Goal: Task Accomplishment & Management: Manage account settings

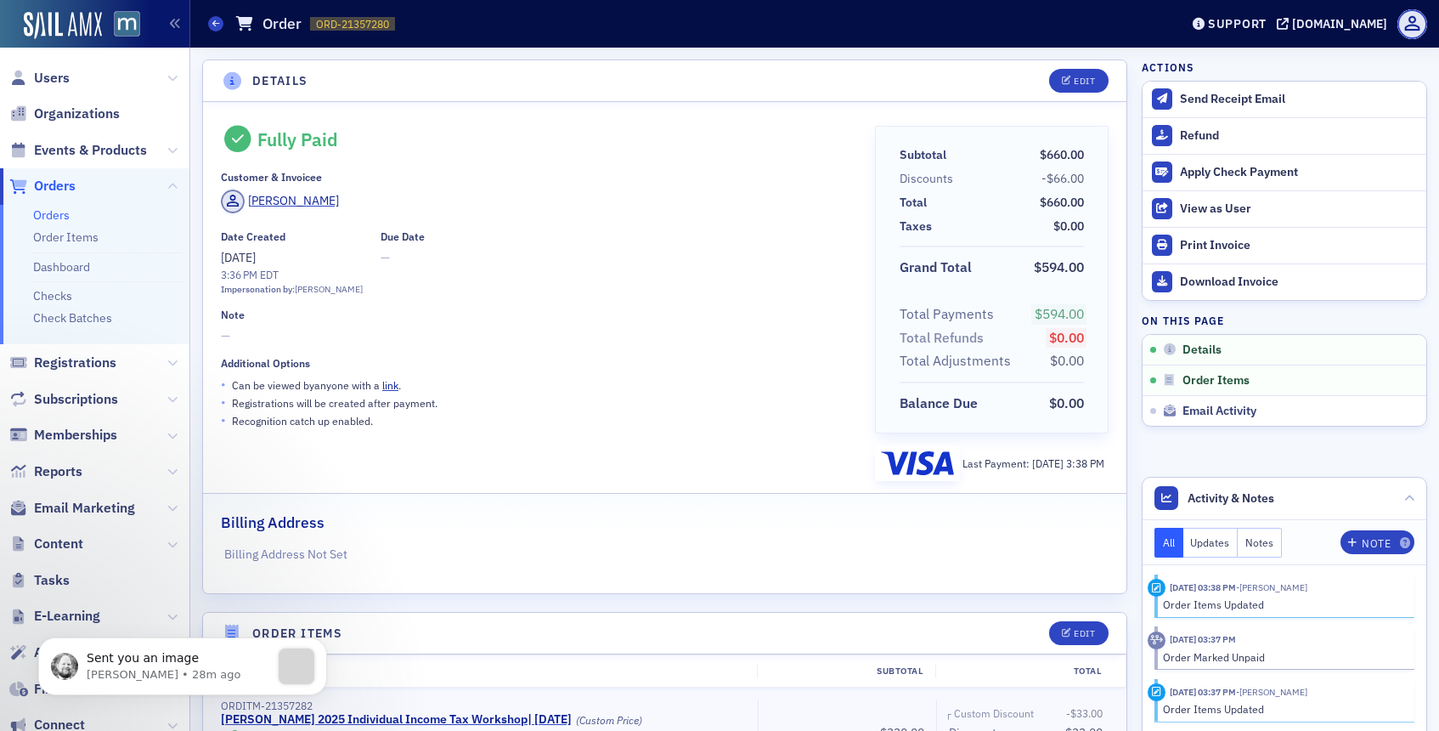
scroll to position [217, 0]
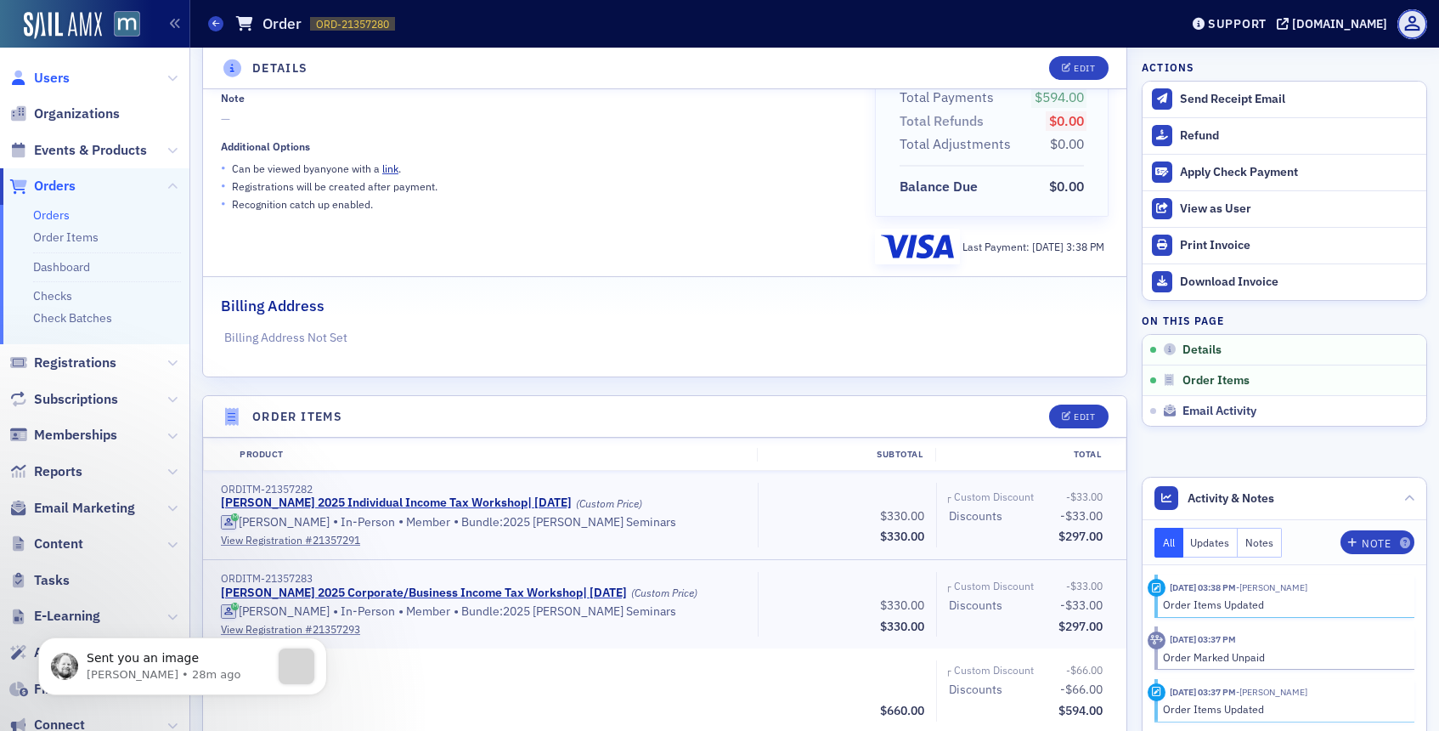
click at [55, 80] on span "Users" at bounding box center [52, 78] width 36 height 19
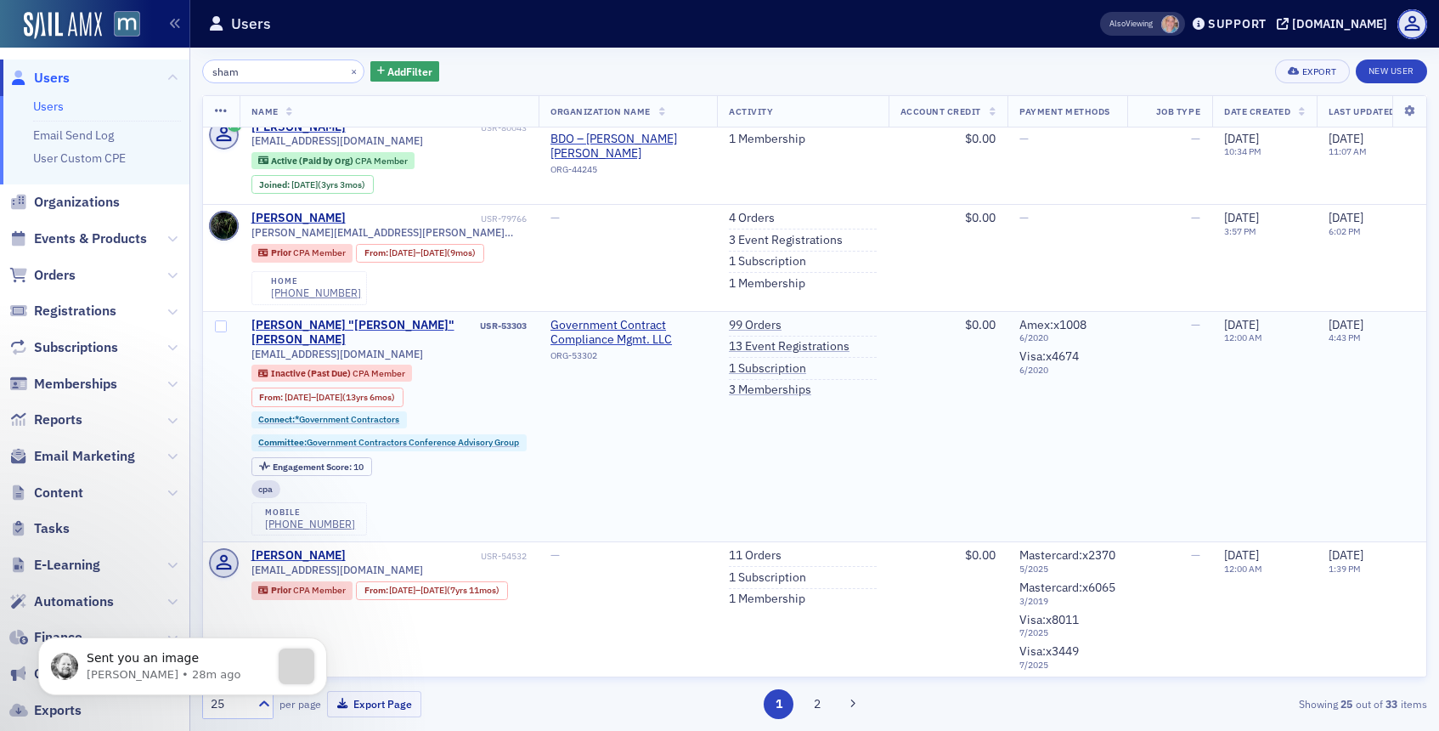
scroll to position [82, 0]
type input "sham"
click at [762, 364] on link "1 Subscription" at bounding box center [767, 366] width 77 height 15
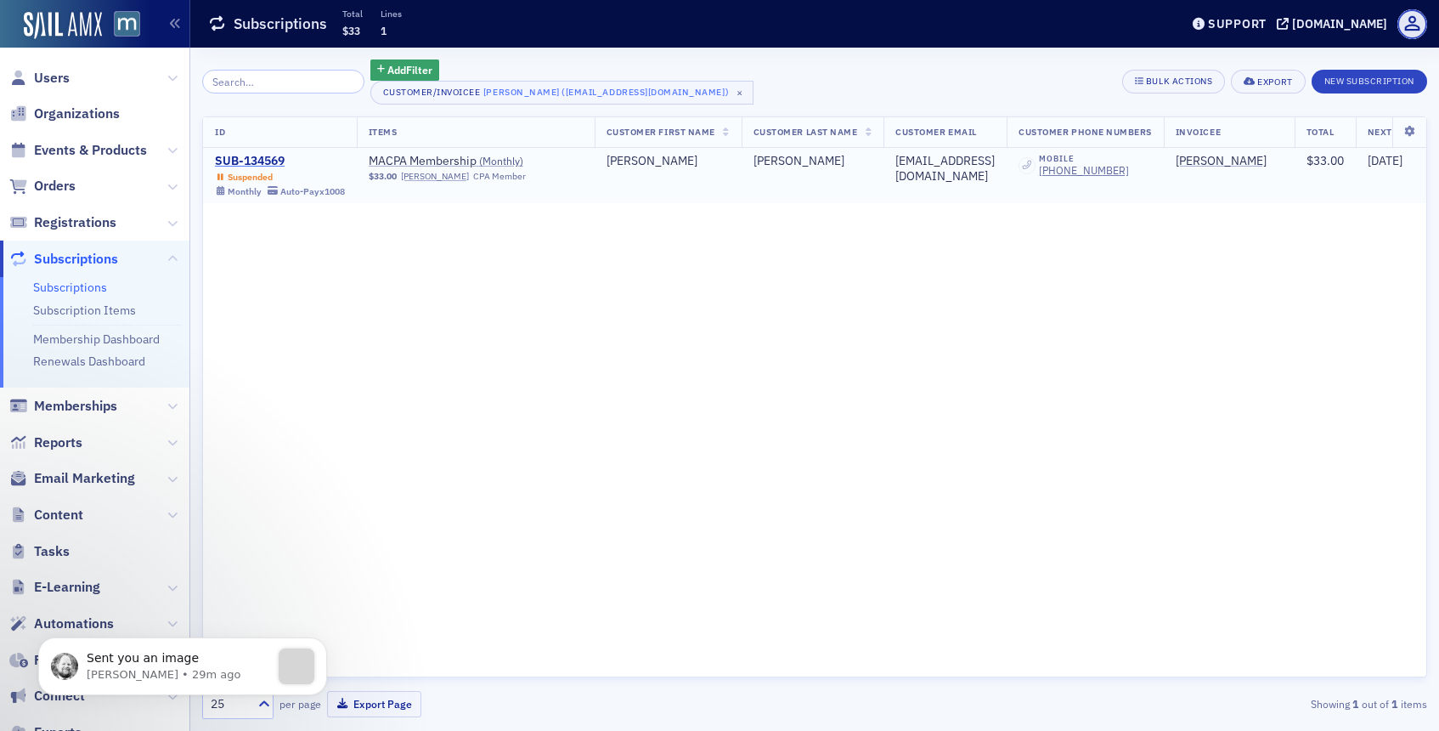
click at [249, 159] on div "SUB-134569" at bounding box center [280, 161] width 130 height 15
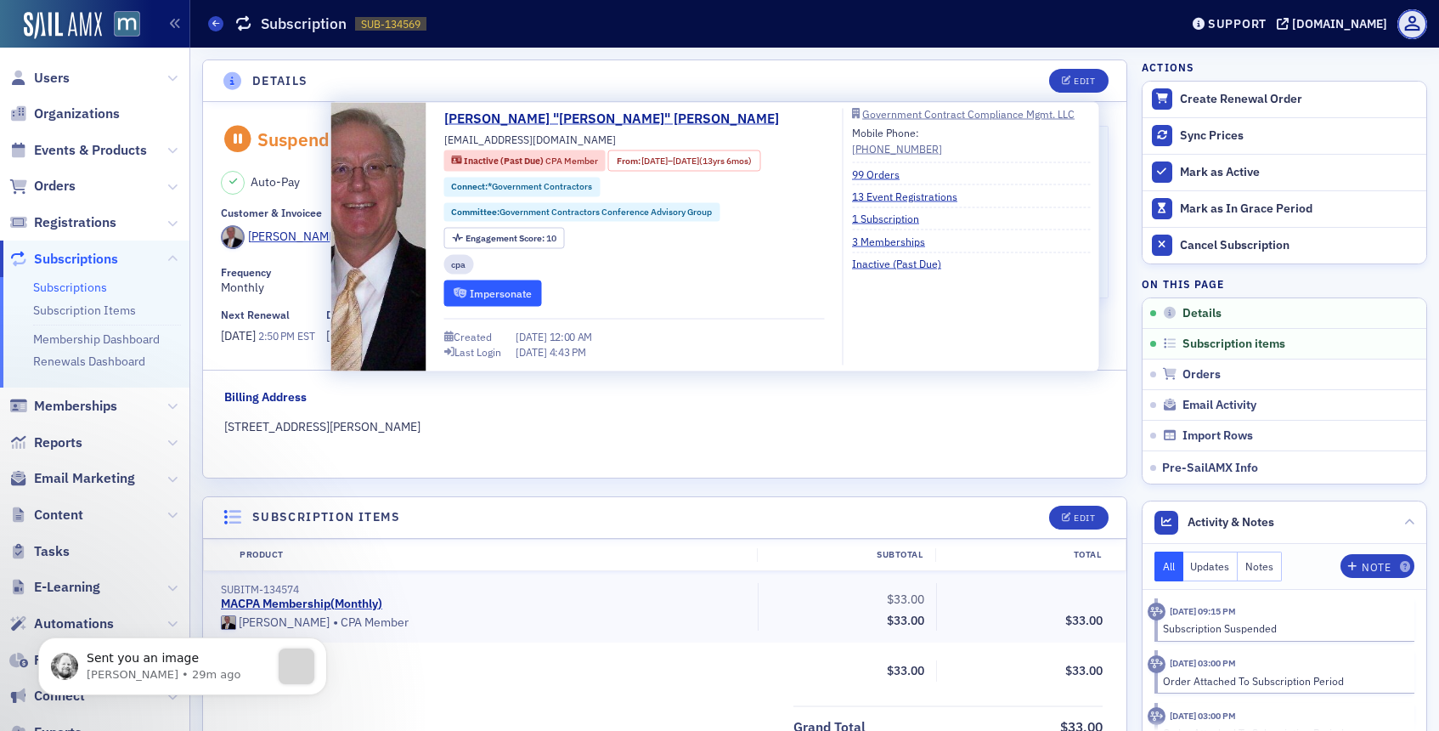
click at [519, 286] on button "Impersonate" at bounding box center [493, 292] width 98 height 26
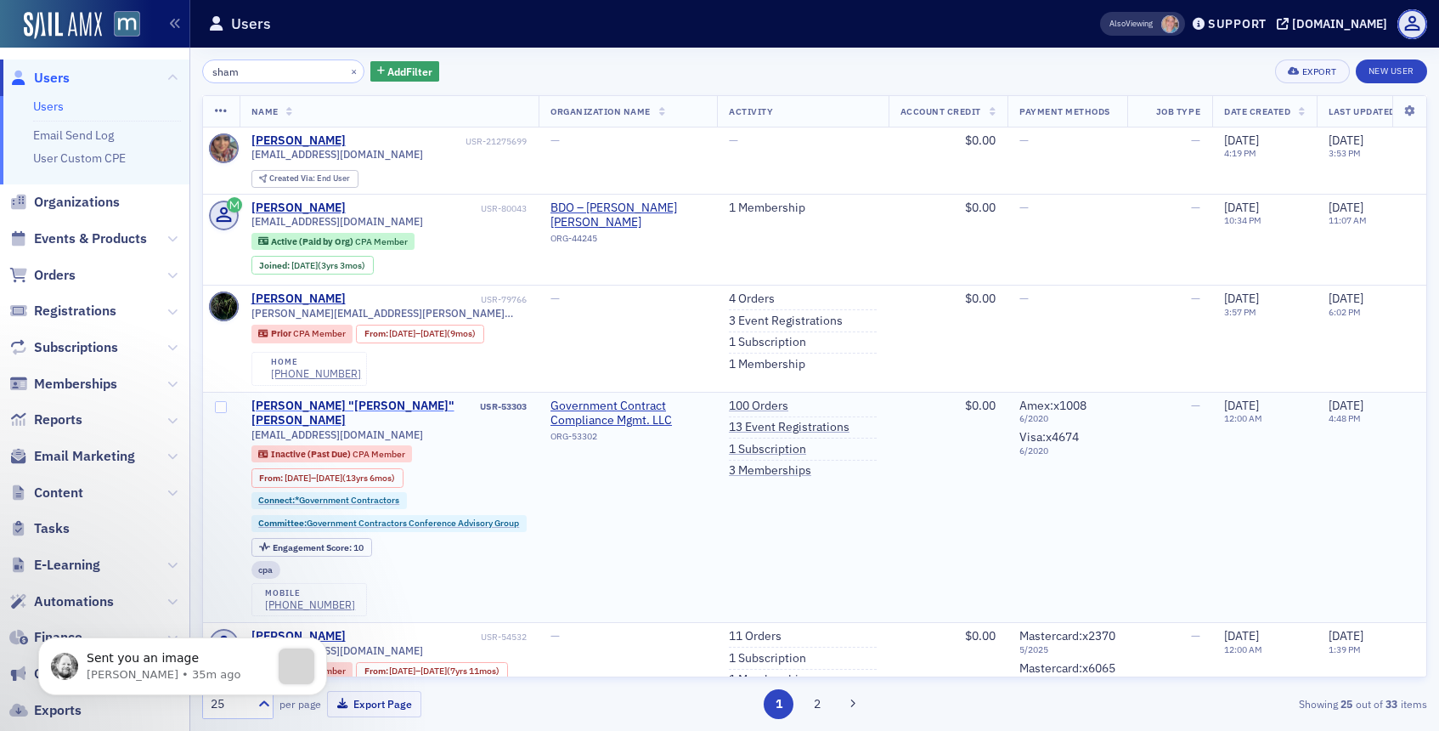
click at [319, 404] on div "[PERSON_NAME] "[PERSON_NAME]" [PERSON_NAME]" at bounding box center [364, 413] width 226 height 30
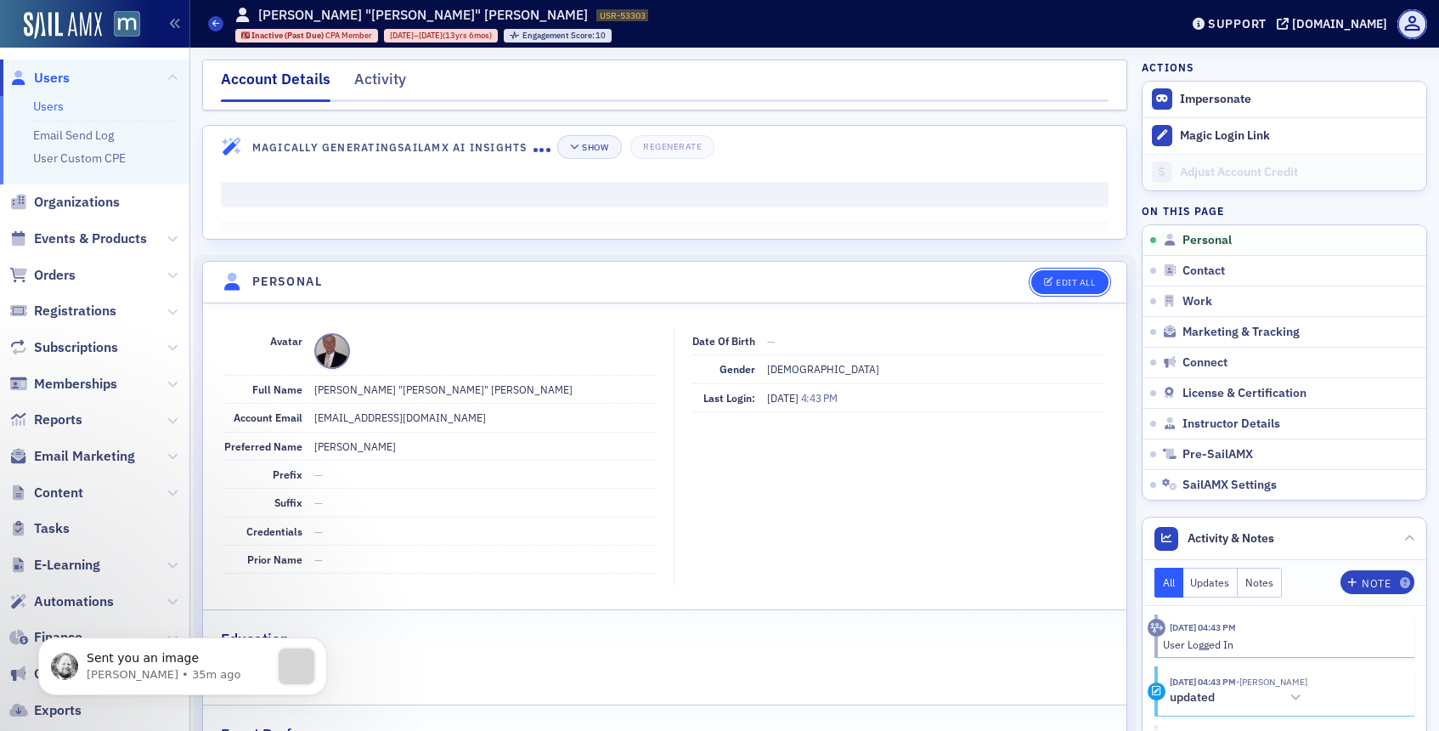
click at [1067, 283] on div "Edit All" at bounding box center [1075, 282] width 39 height 9
select select "US"
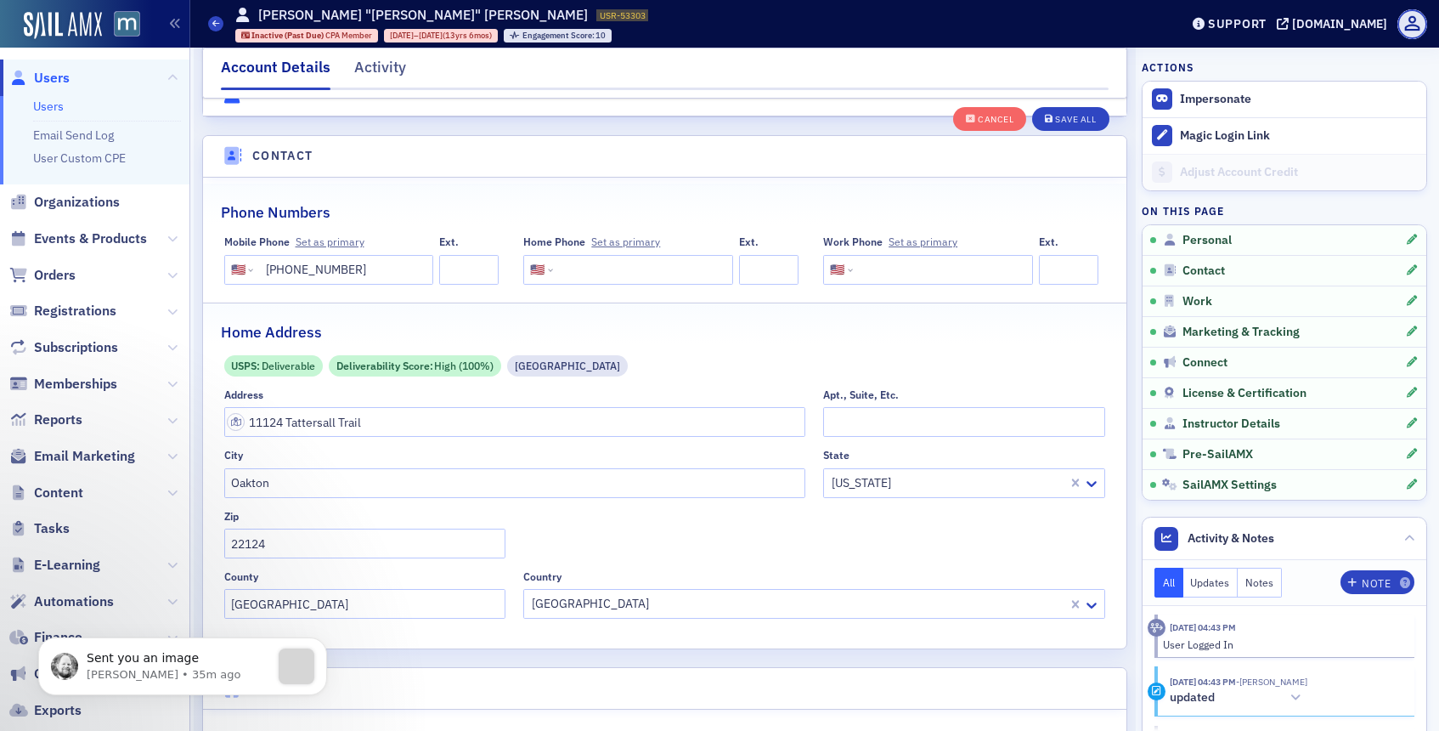
scroll to position [861, 0]
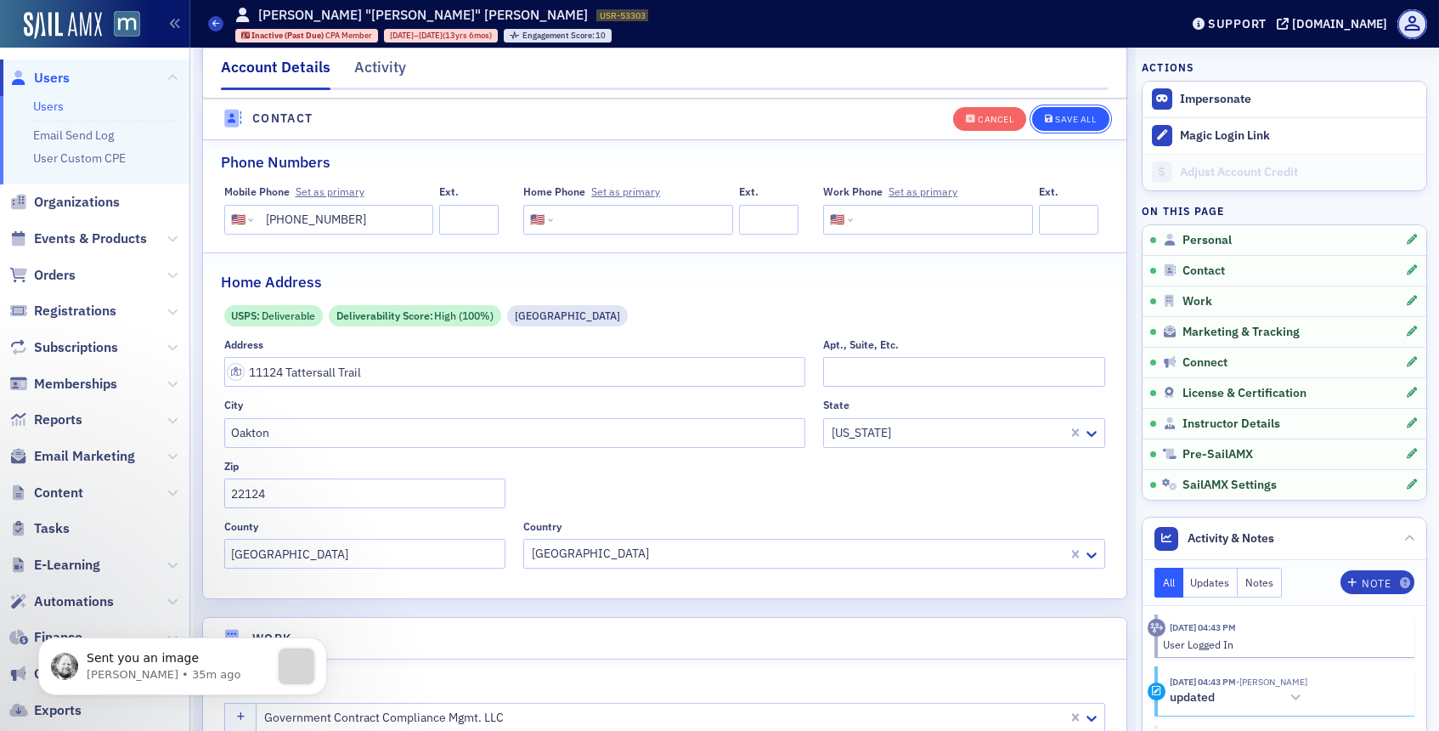
click at [1077, 115] on div "Save All" at bounding box center [1075, 119] width 41 height 9
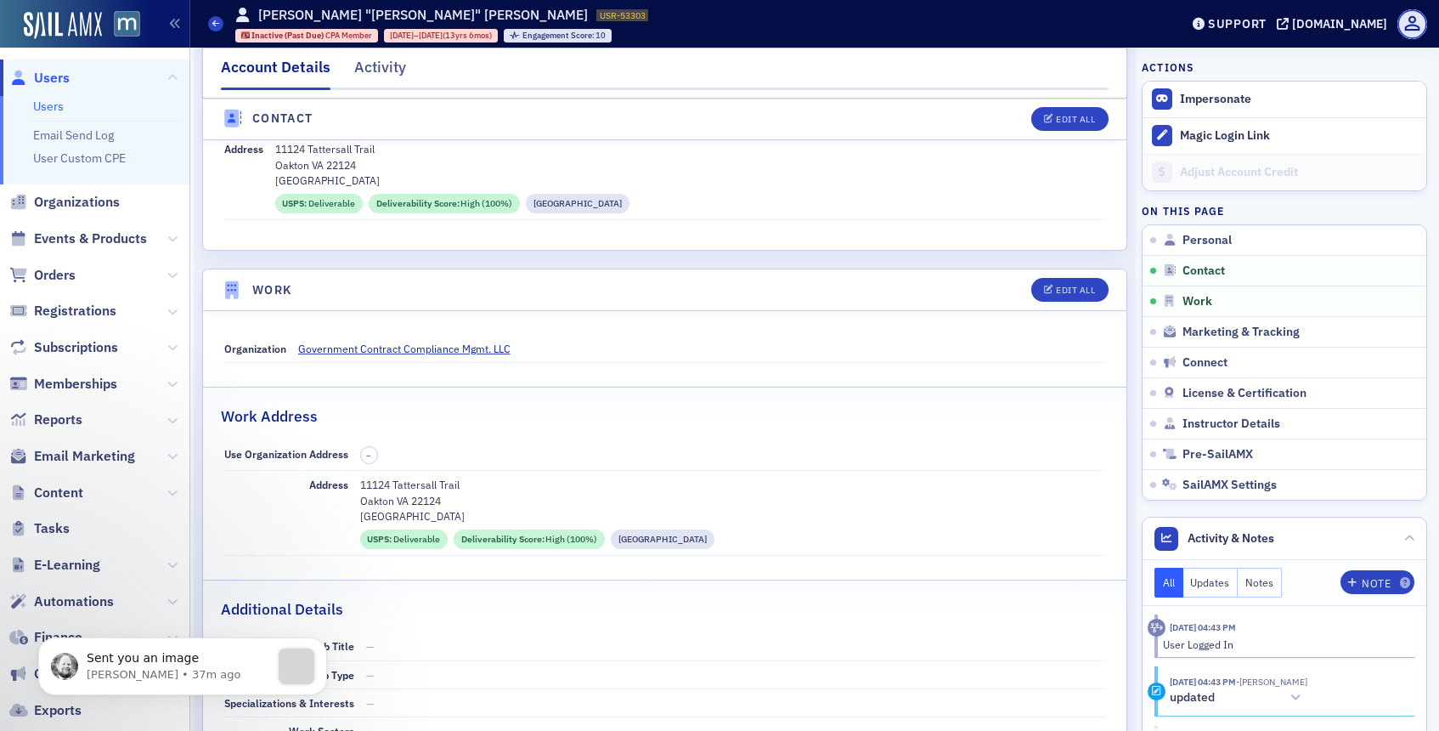
click at [42, 80] on span "Users" at bounding box center [52, 78] width 36 height 19
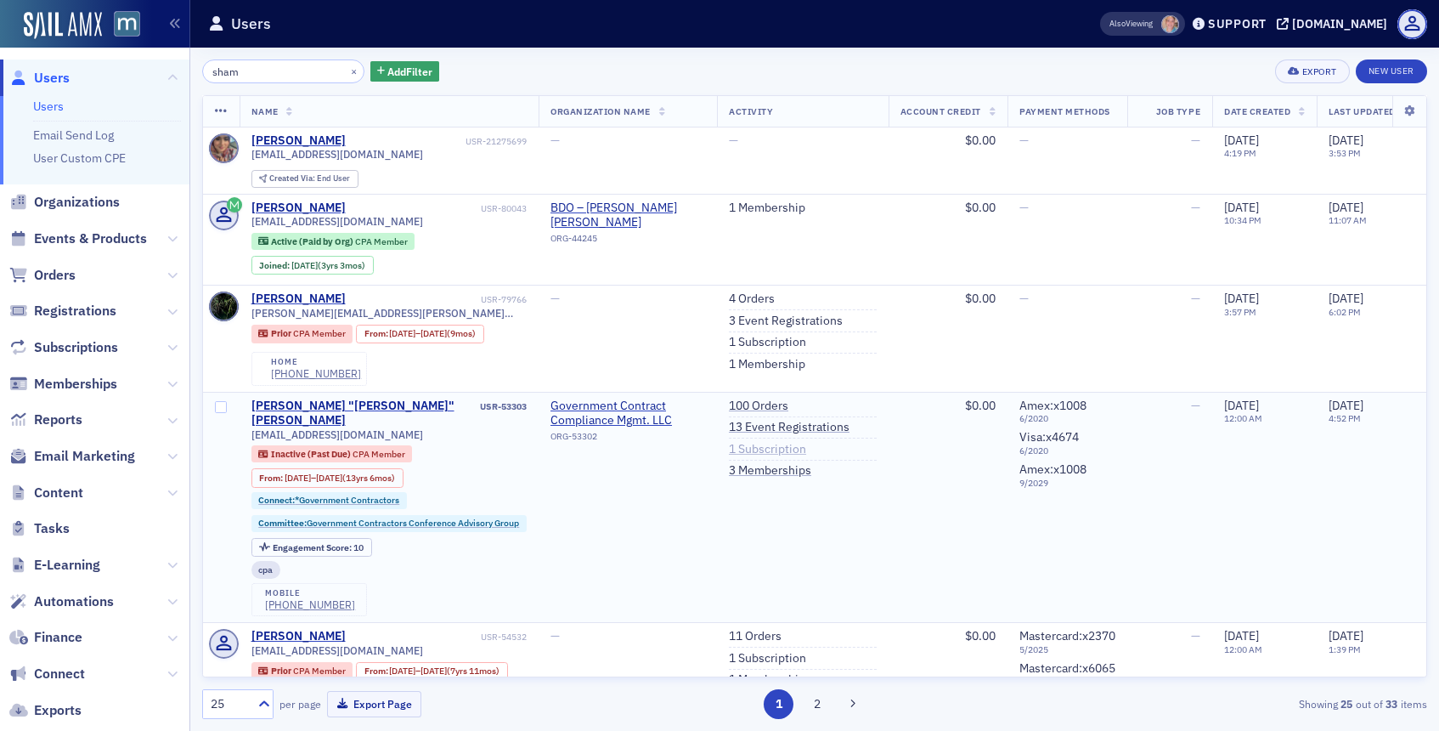
click at [765, 449] on link "1 Subscription" at bounding box center [767, 449] width 77 height 15
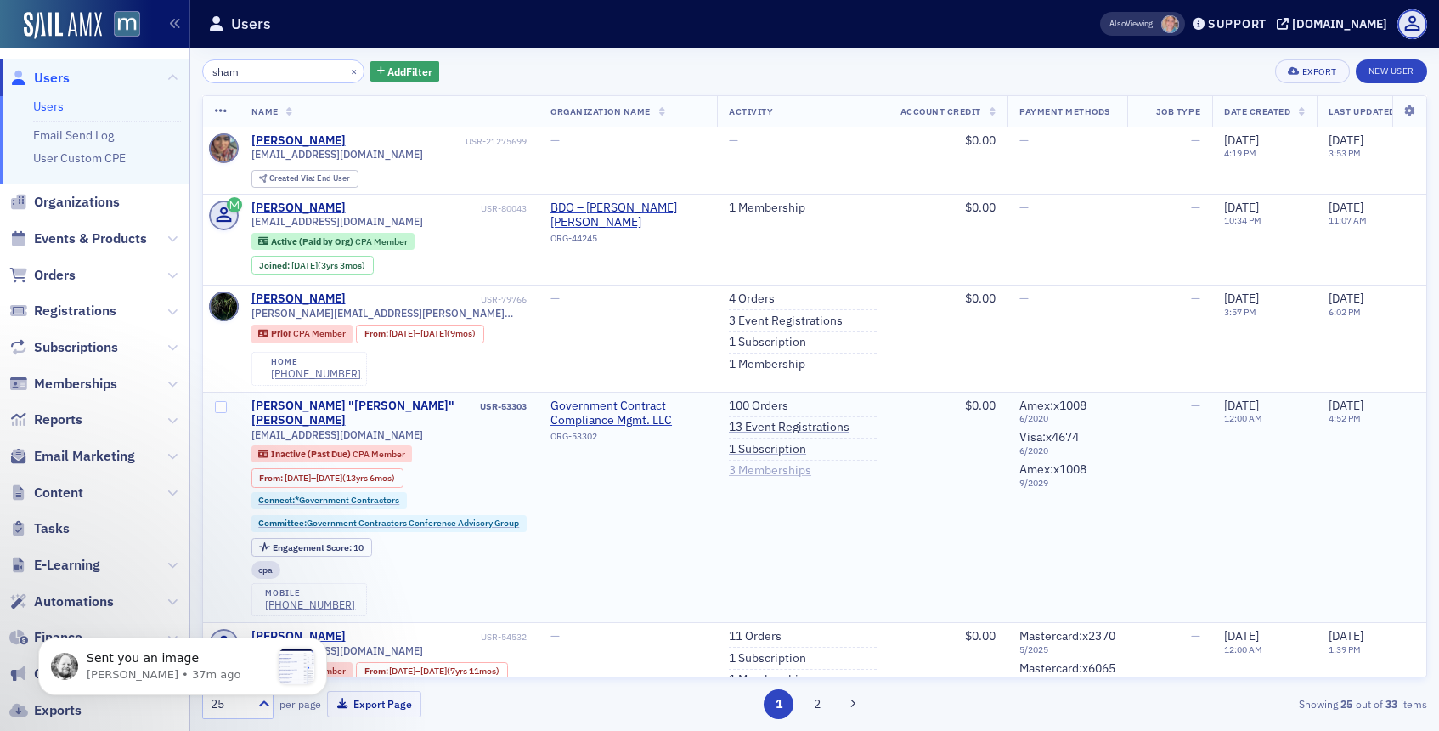
click at [792, 469] on link "3 Memberships" at bounding box center [770, 470] width 82 height 15
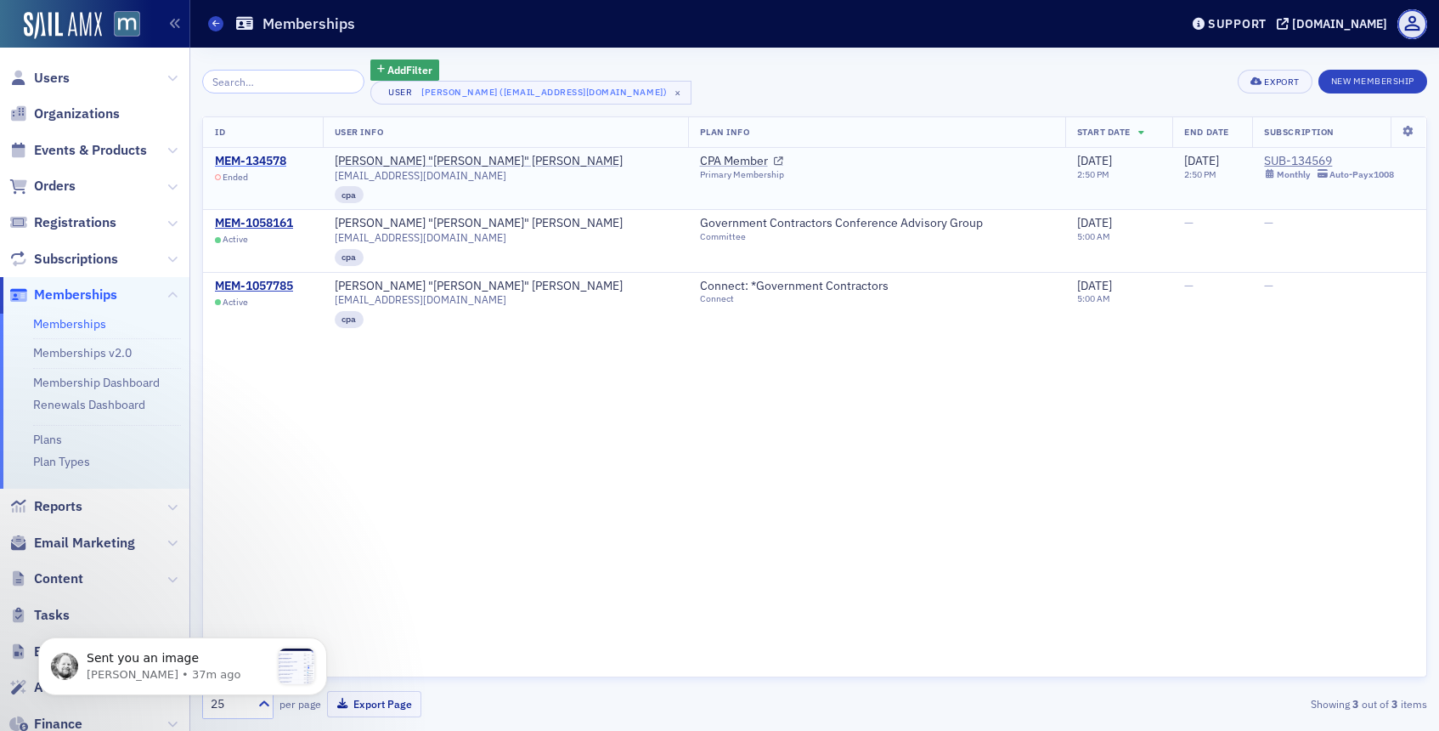
click at [280, 155] on div "MEM-134578" at bounding box center [250, 161] width 71 height 15
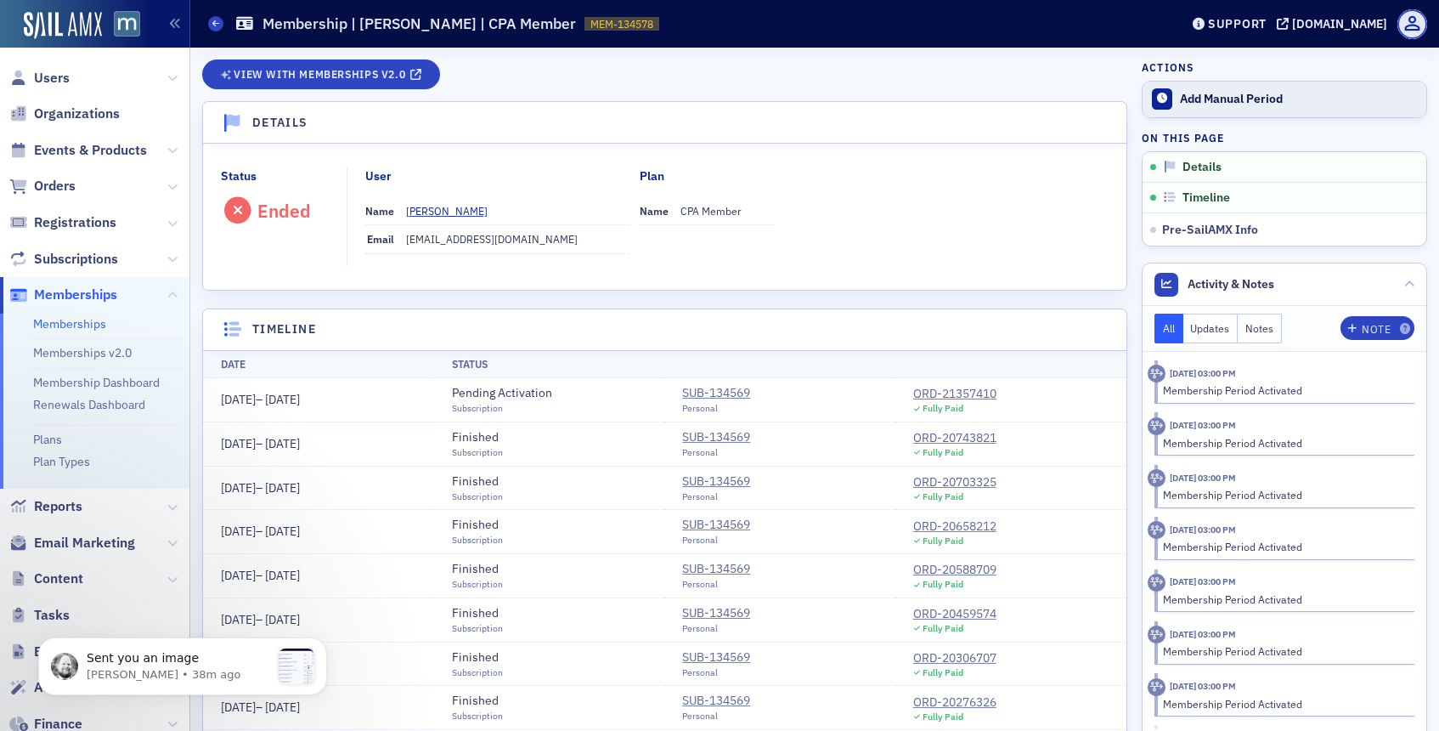
click at [1200, 93] on div "Add Manual Period" at bounding box center [1299, 99] width 238 height 15
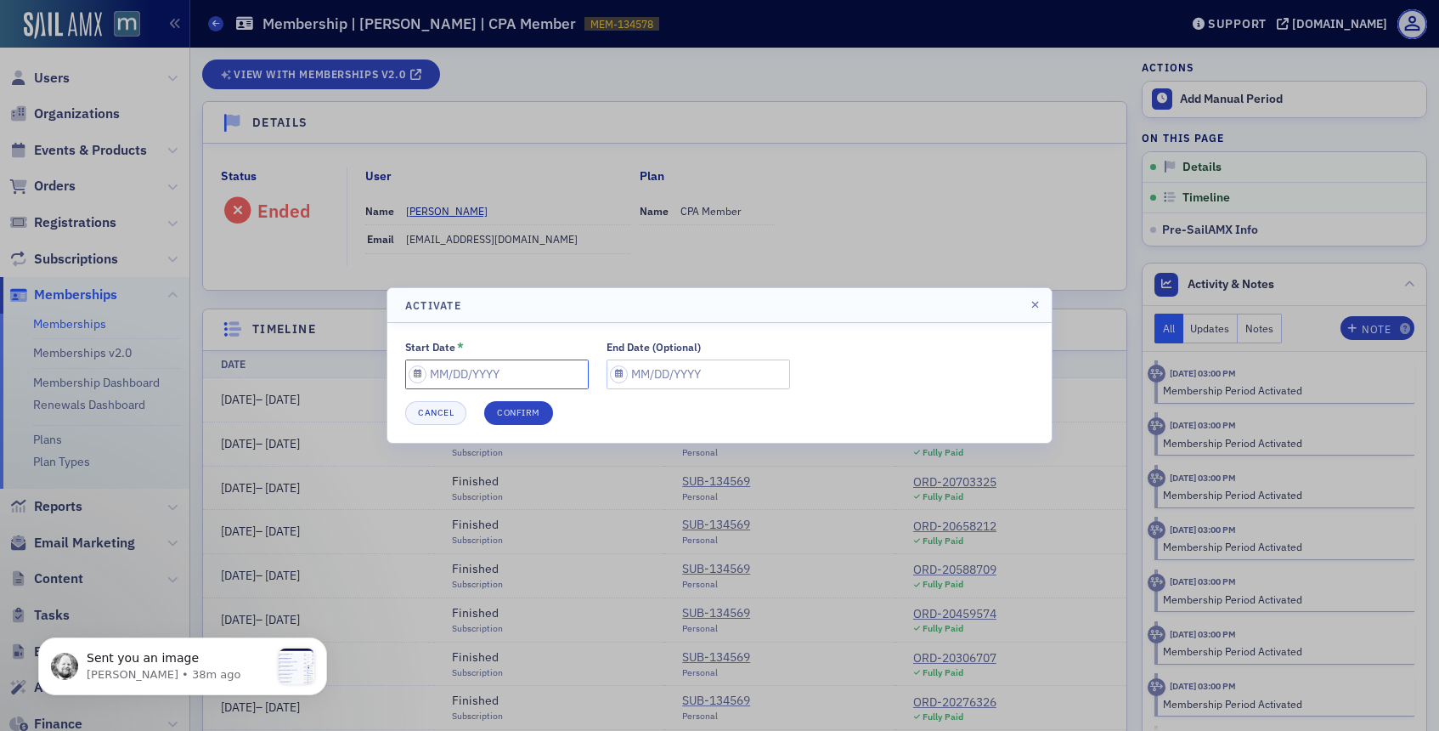
select select "9"
select select "2025"
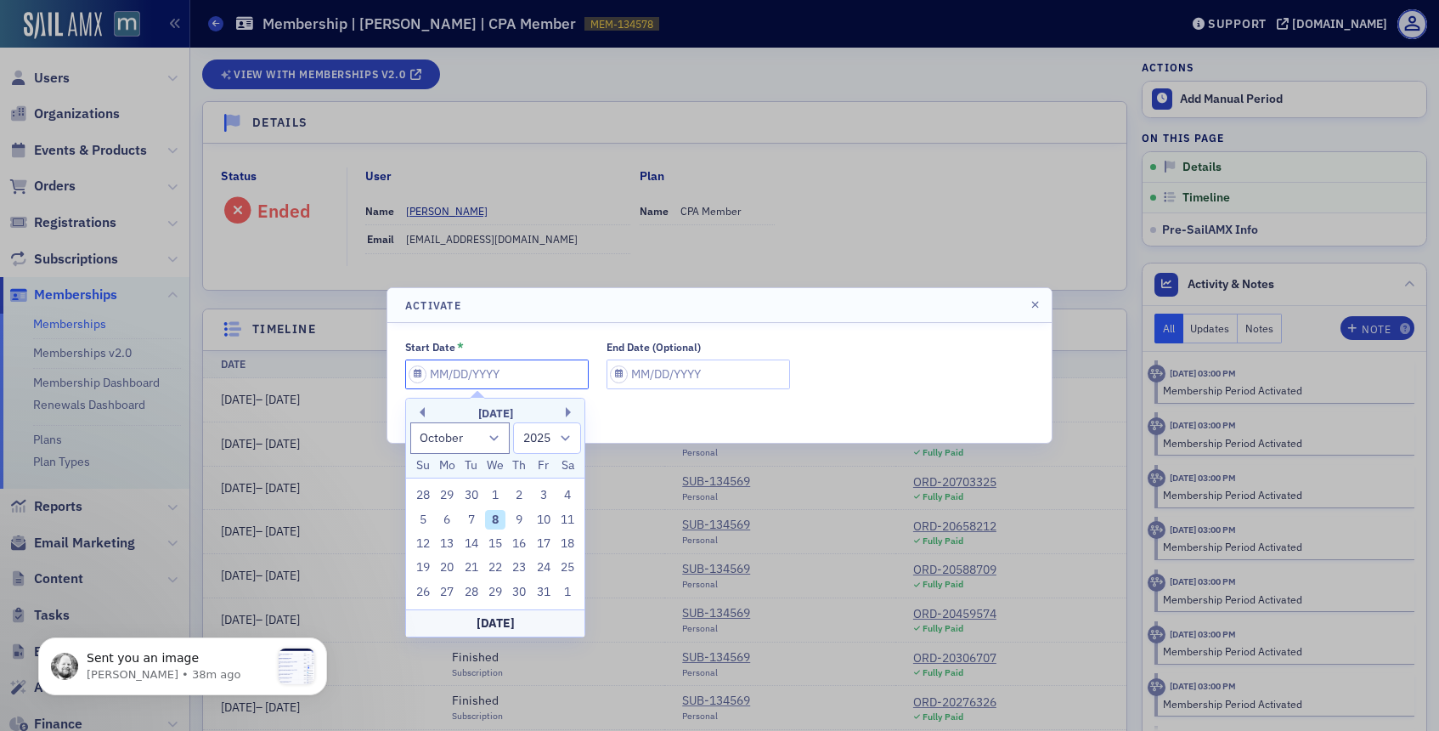
click at [420, 370] on input "Start Date *" at bounding box center [496, 374] width 183 height 30
click at [496, 522] on div "8" at bounding box center [495, 520] width 20 height 20
type input "[DATE]"
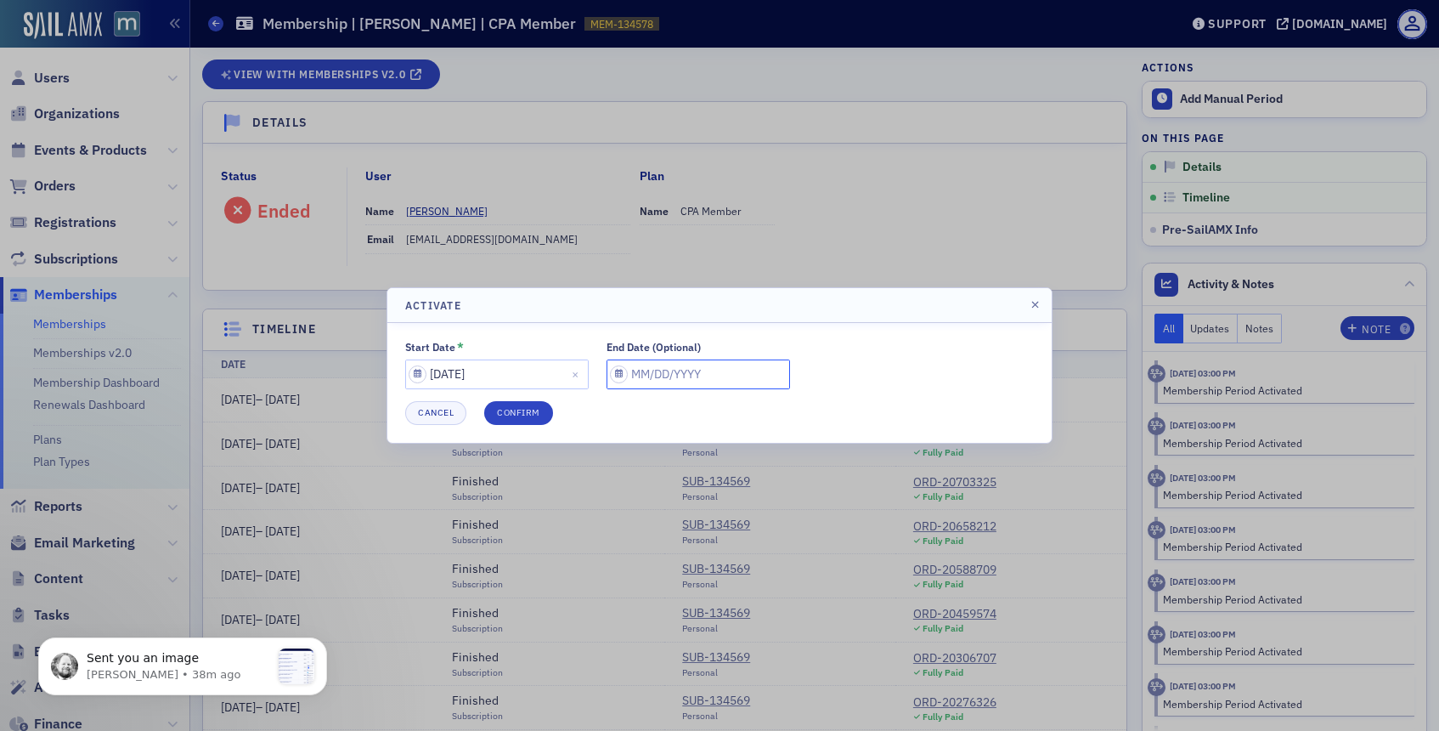
click at [607, 370] on input "End Date (Optional)" at bounding box center [698, 374] width 183 height 30
select select "9"
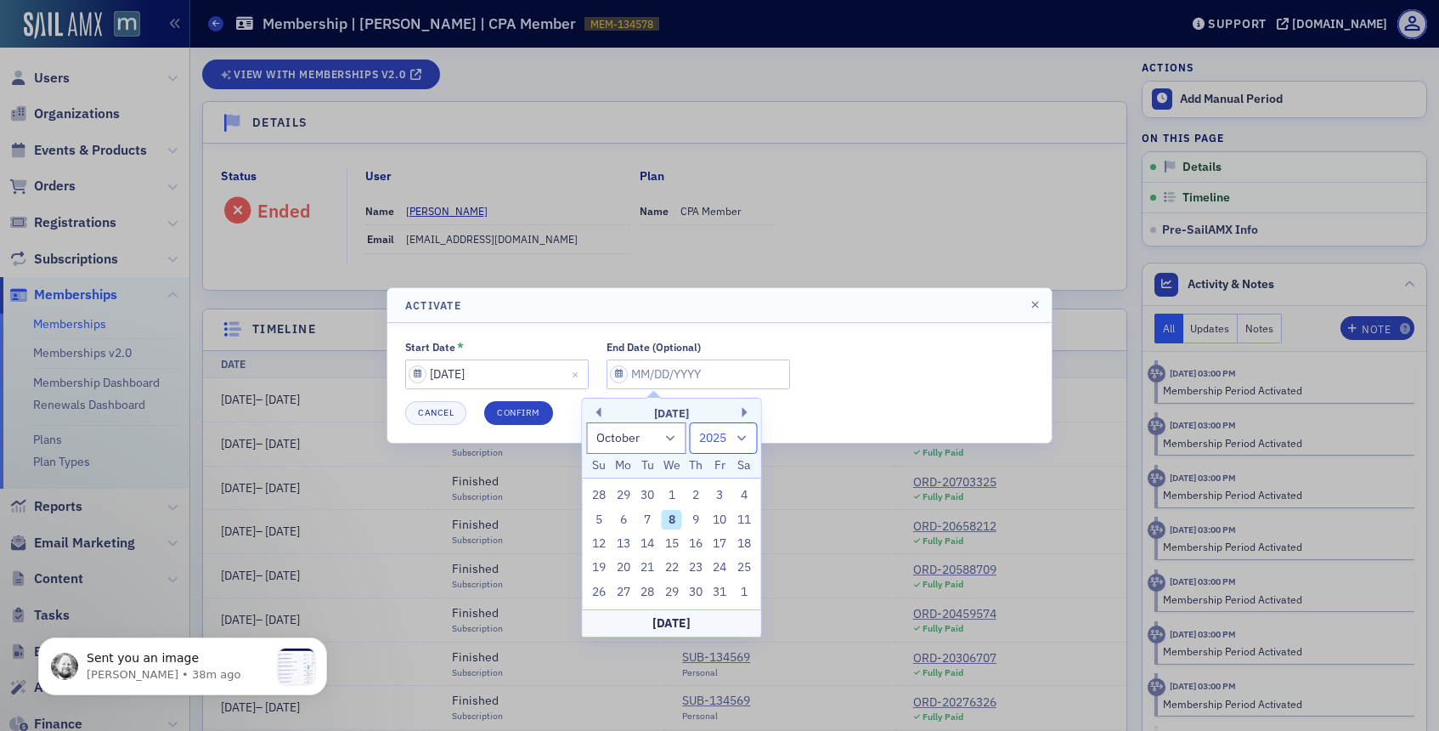
click at [735, 430] on select "1900 1901 1902 1903 1904 1905 1906 1907 1908 1909 1910 1911 1912 1913 1914 1915…" at bounding box center [724, 437] width 68 height 31
select select "2026"
click at [690, 422] on select "1900 1901 1902 1903 1904 1905 1906 1907 1908 1909 1910 1911 1912 1913 1914 1915…" at bounding box center [724, 437] width 68 height 31
click at [703, 520] on div "8" at bounding box center [696, 520] width 20 height 20
type input "[DATE]"
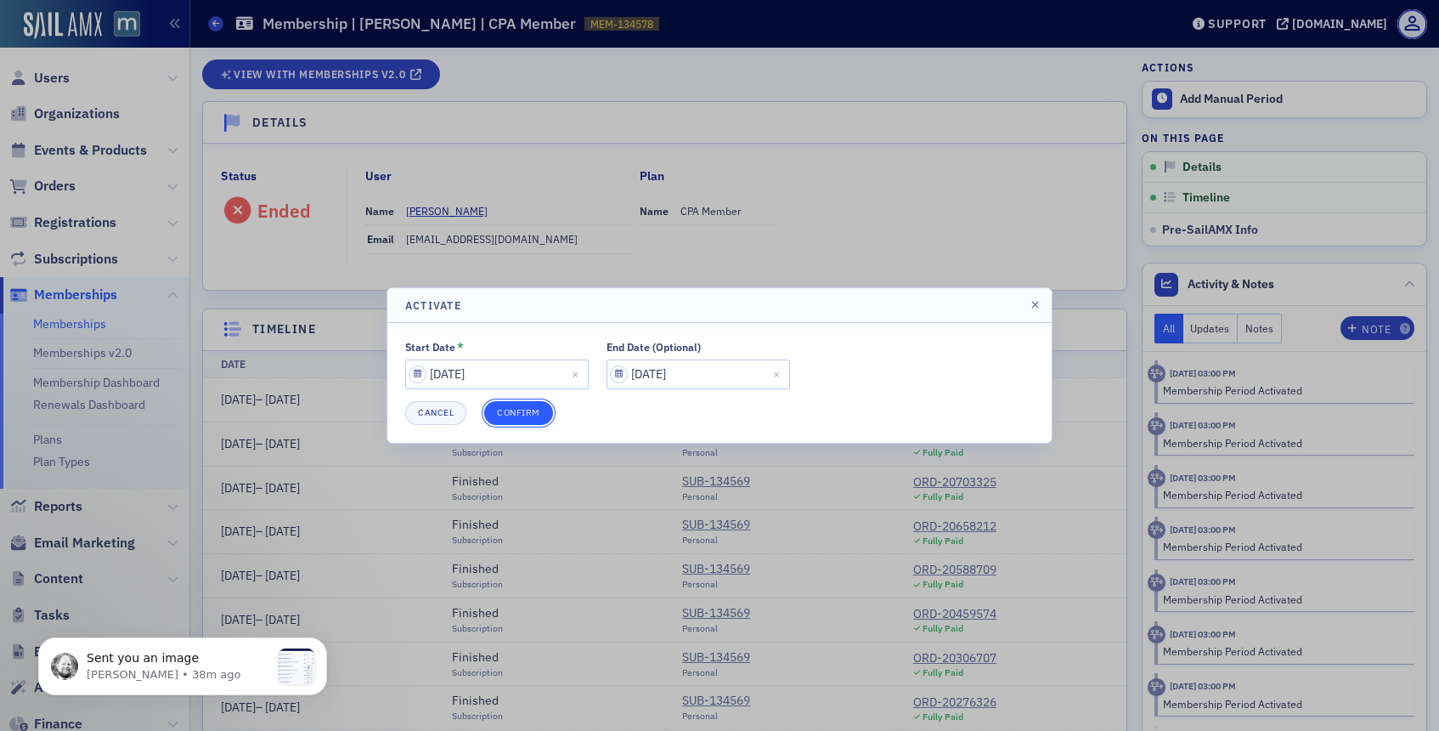
click at [510, 421] on button "Confirm" at bounding box center [518, 413] width 69 height 24
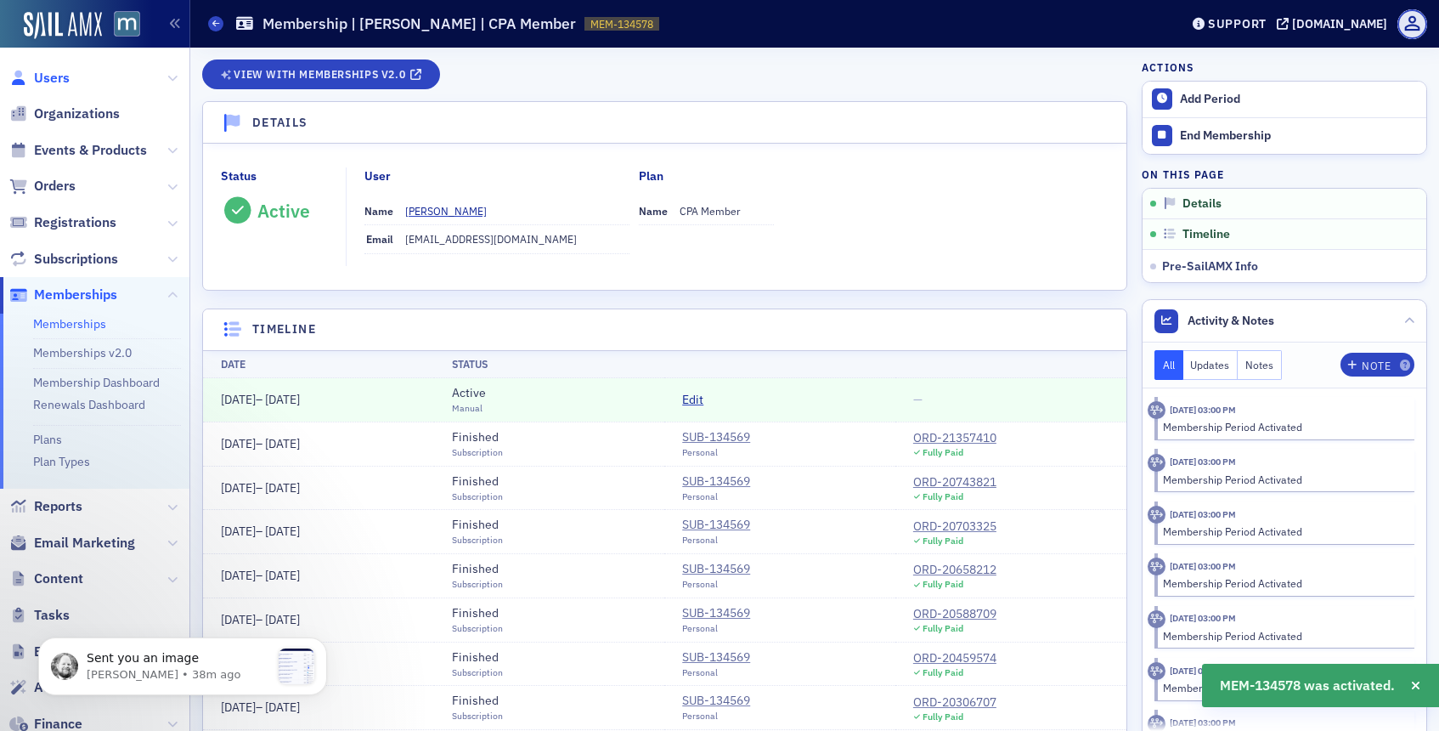
click at [44, 81] on span "Users" at bounding box center [52, 78] width 36 height 19
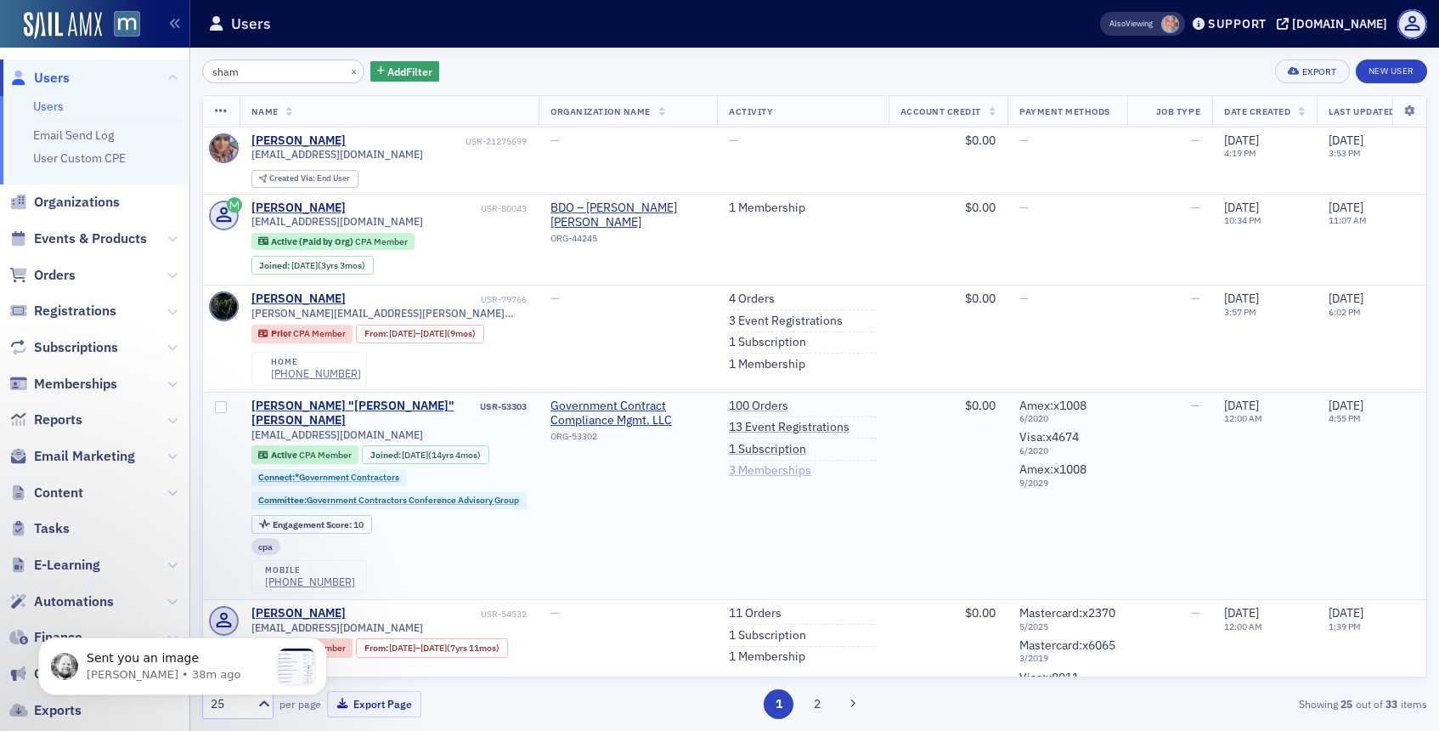
click at [776, 473] on link "3 Memberships" at bounding box center [770, 470] width 82 height 15
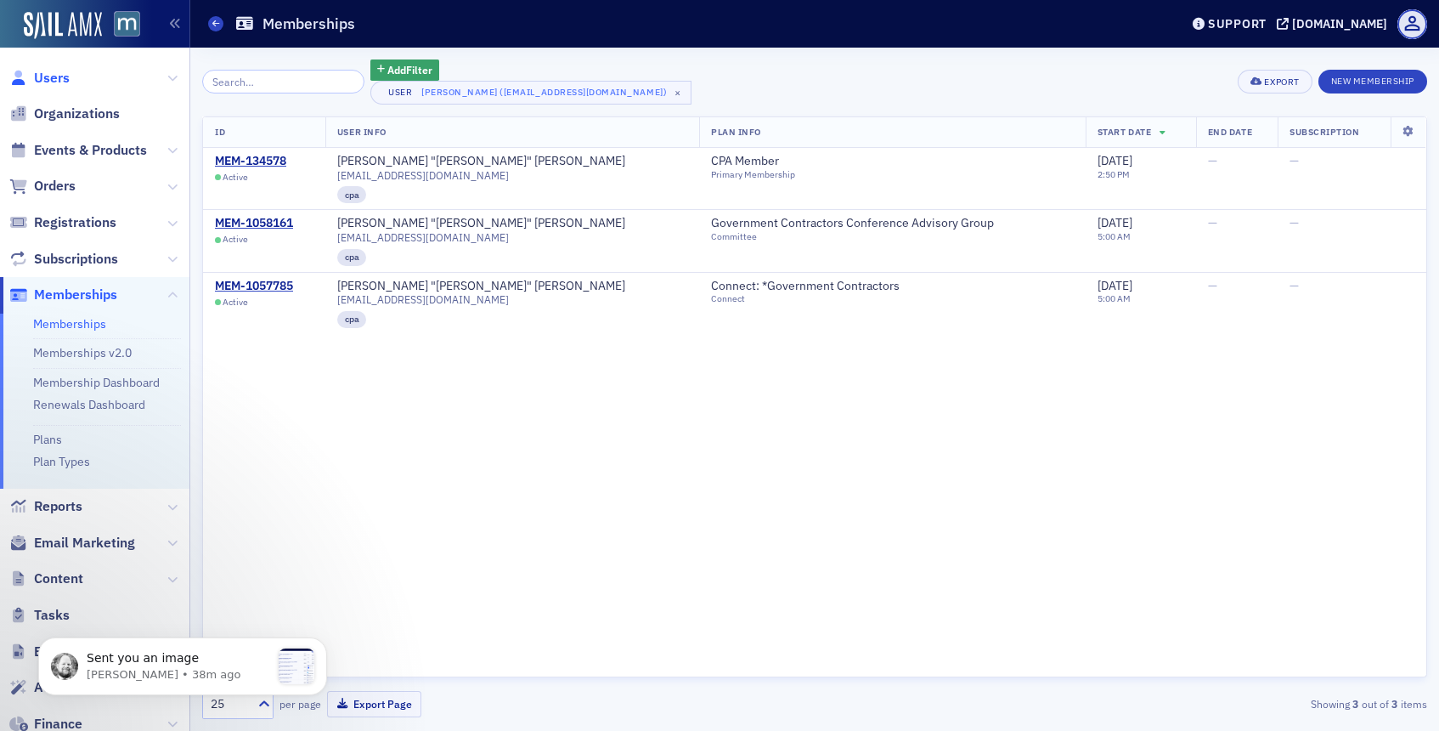
click at [54, 76] on span "Users" at bounding box center [52, 78] width 36 height 19
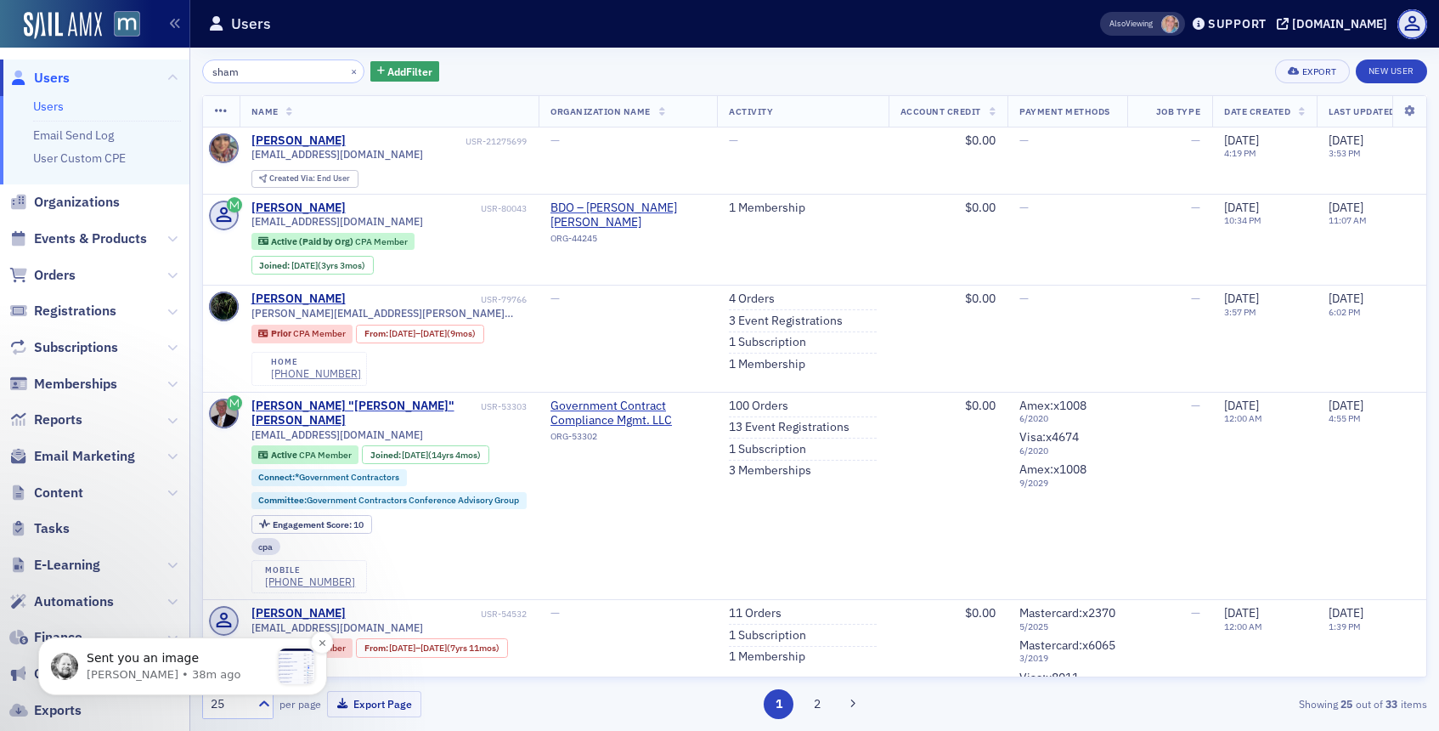
click at [300, 664] on div "message notification from Aidan, 38m ago. Sent you an image" at bounding box center [297, 666] width 36 height 36
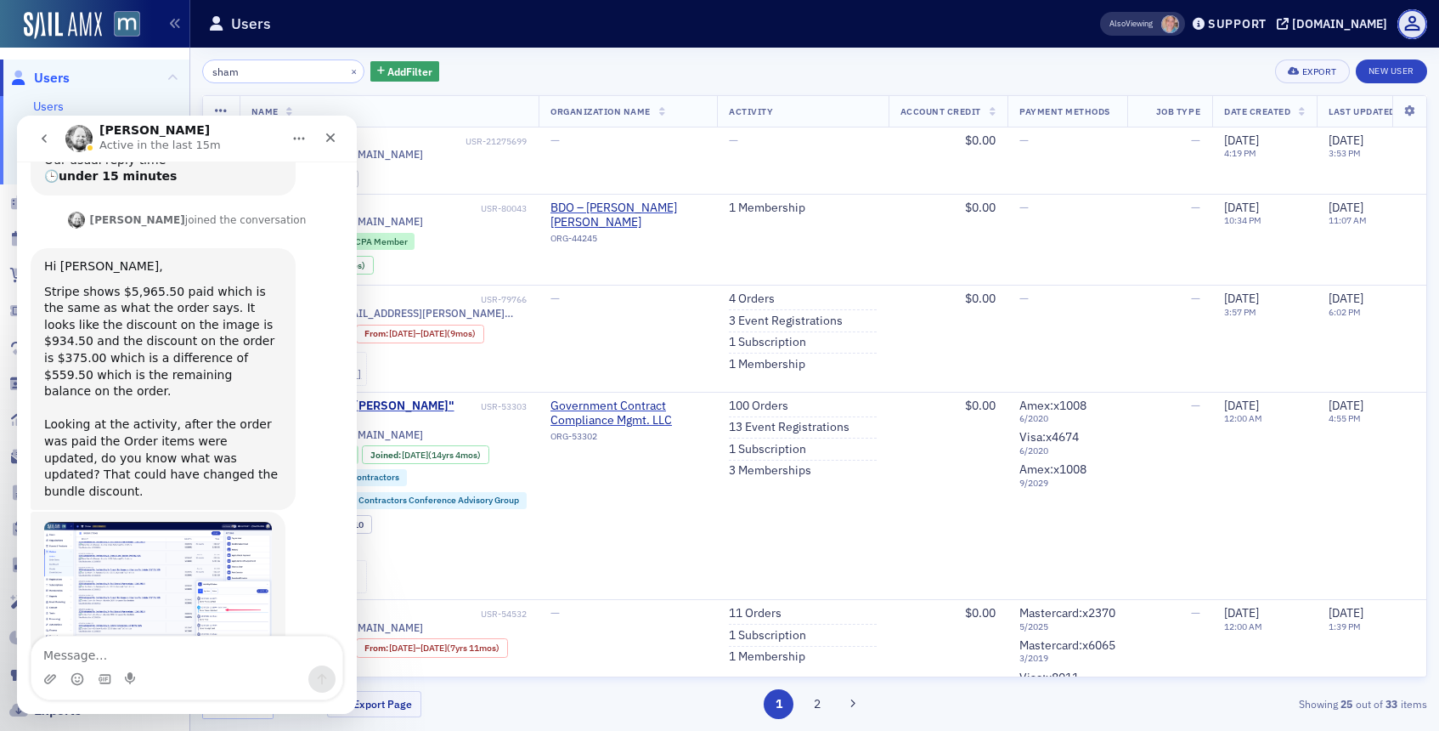
scroll to position [522, 0]
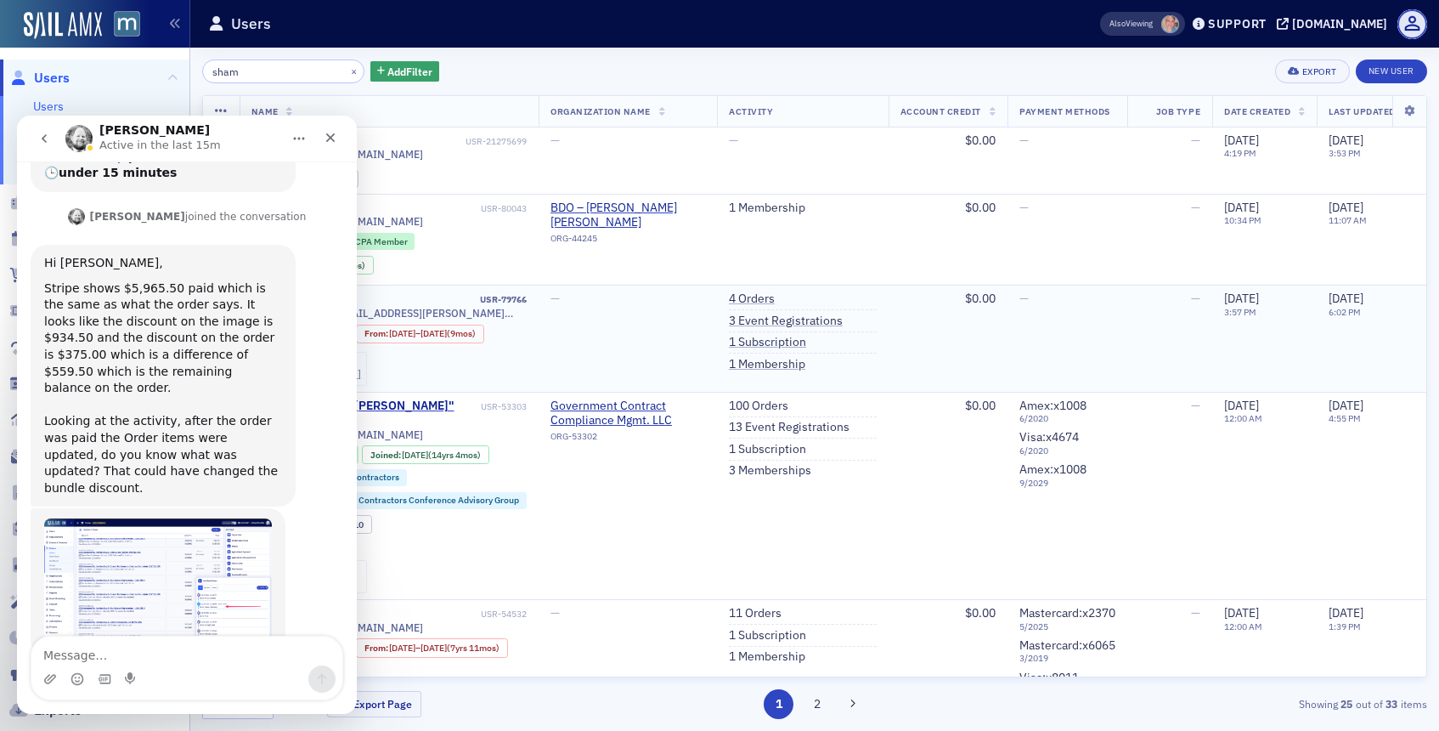
click at [511, 342] on div "[PERSON_NAME][EMAIL_ADDRESS][PERSON_NAME][DOMAIN_NAME] Prior CPA Member From : …" at bounding box center [389, 346] width 276 height 79
click at [329, 131] on icon "Close" at bounding box center [331, 138] width 14 height 14
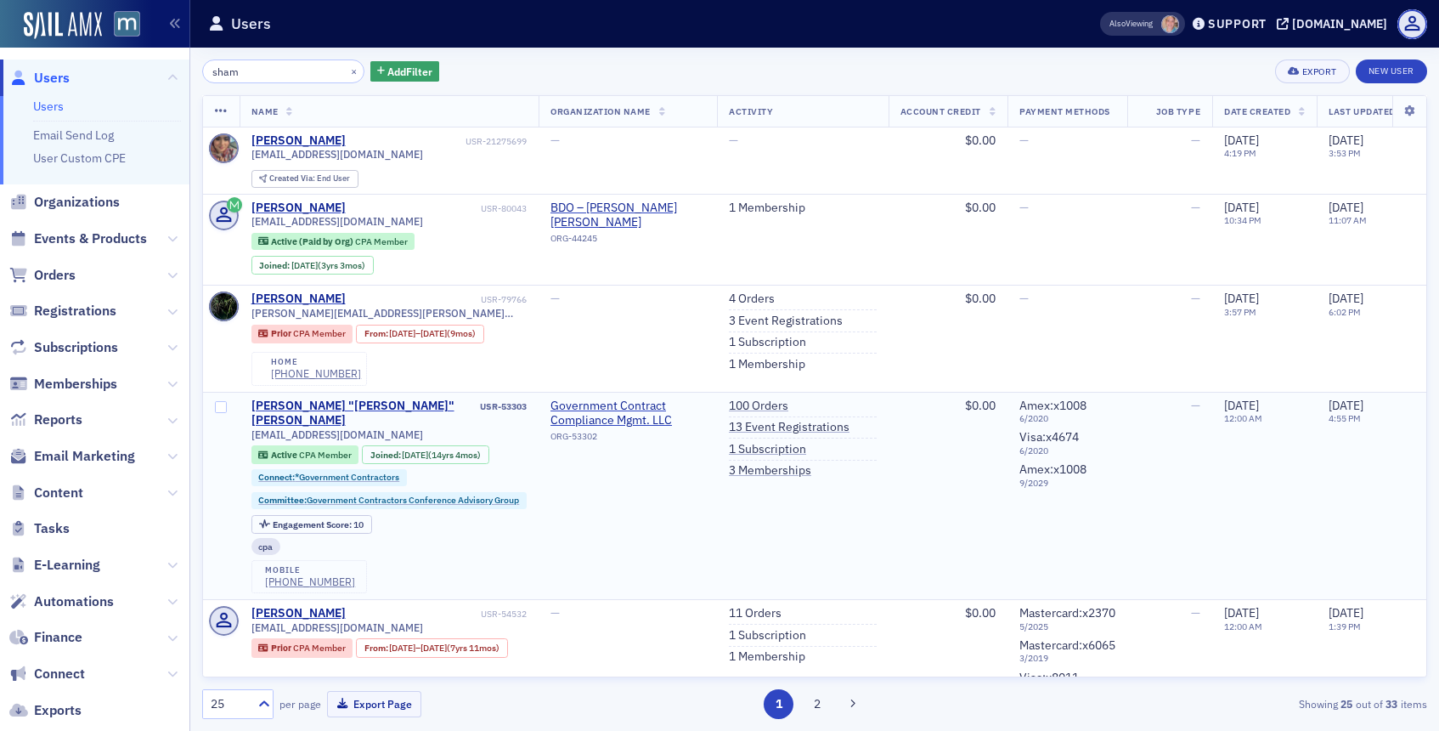
scroll to position [573, 0]
